Goal: Find specific page/section: Find specific page/section

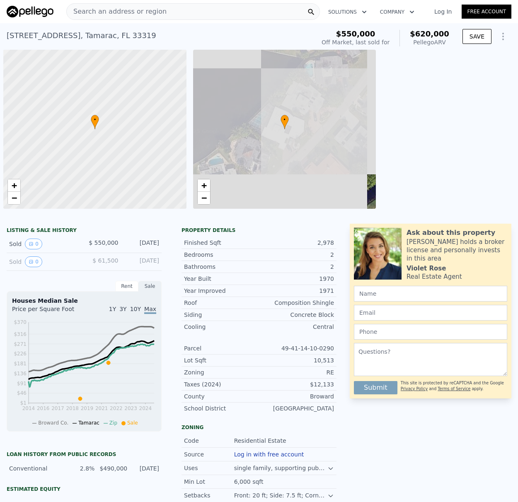
click at [167, 8] on div "Search an address or region" at bounding box center [193, 11] width 254 height 17
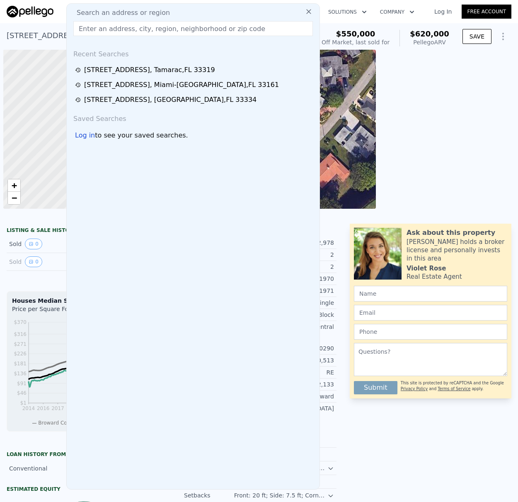
click at [234, 33] on input "text" at bounding box center [193, 28] width 240 height 15
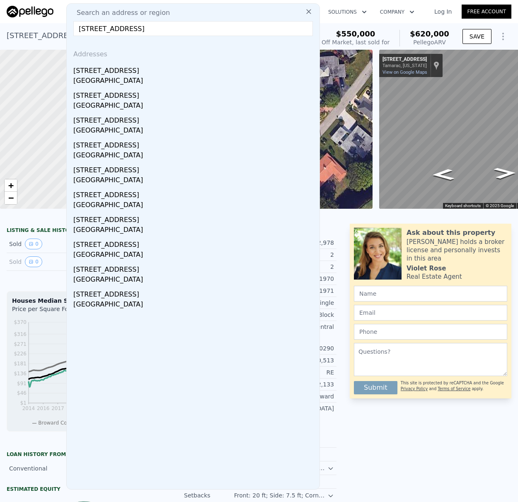
click at [270, 27] on input "[STREET_ADDRESS]" at bounding box center [193, 28] width 240 height 15
type input "[STREET_ADDRESS]"
click at [309, 12] on icon at bounding box center [308, 11] width 5 height 5
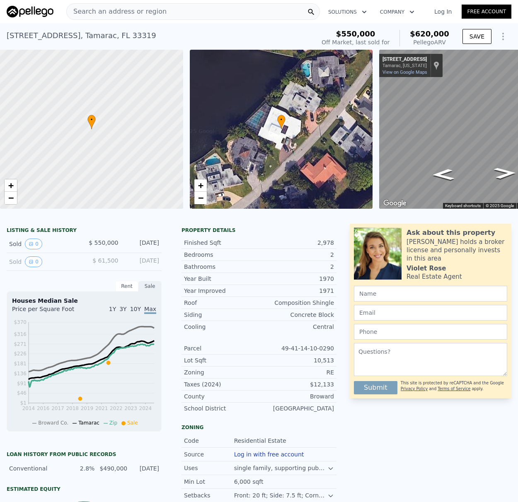
click at [162, 10] on div "Search an address or region" at bounding box center [193, 11] width 254 height 17
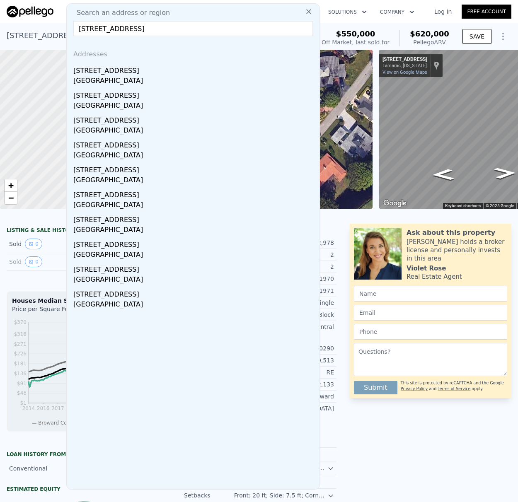
click at [134, 31] on input "[STREET_ADDRESS]" at bounding box center [193, 28] width 240 height 15
click at [226, 30] on input "[STREET_ADDRESS]" at bounding box center [193, 28] width 240 height 15
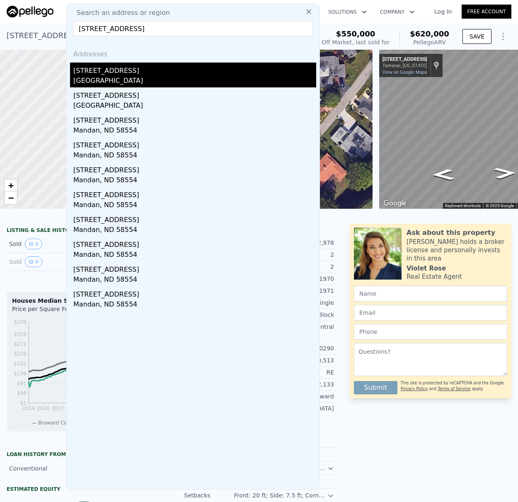
type input "[STREET_ADDRESS]"
click at [143, 69] on div "[STREET_ADDRESS]" at bounding box center [194, 69] width 243 height 13
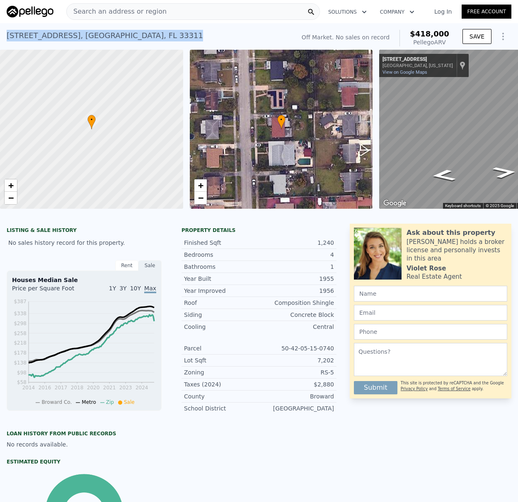
drag, startPoint x: 175, startPoint y: 35, endPoint x: 10, endPoint y: 38, distance: 165.8
click at [7, 38] on div "[STREET_ADDRESS] No sales on record (~ARV $418k )" at bounding box center [149, 38] width 285 height 23
copy div "[STREET_ADDRESS]"
